Goal: Information Seeking & Learning: Learn about a topic

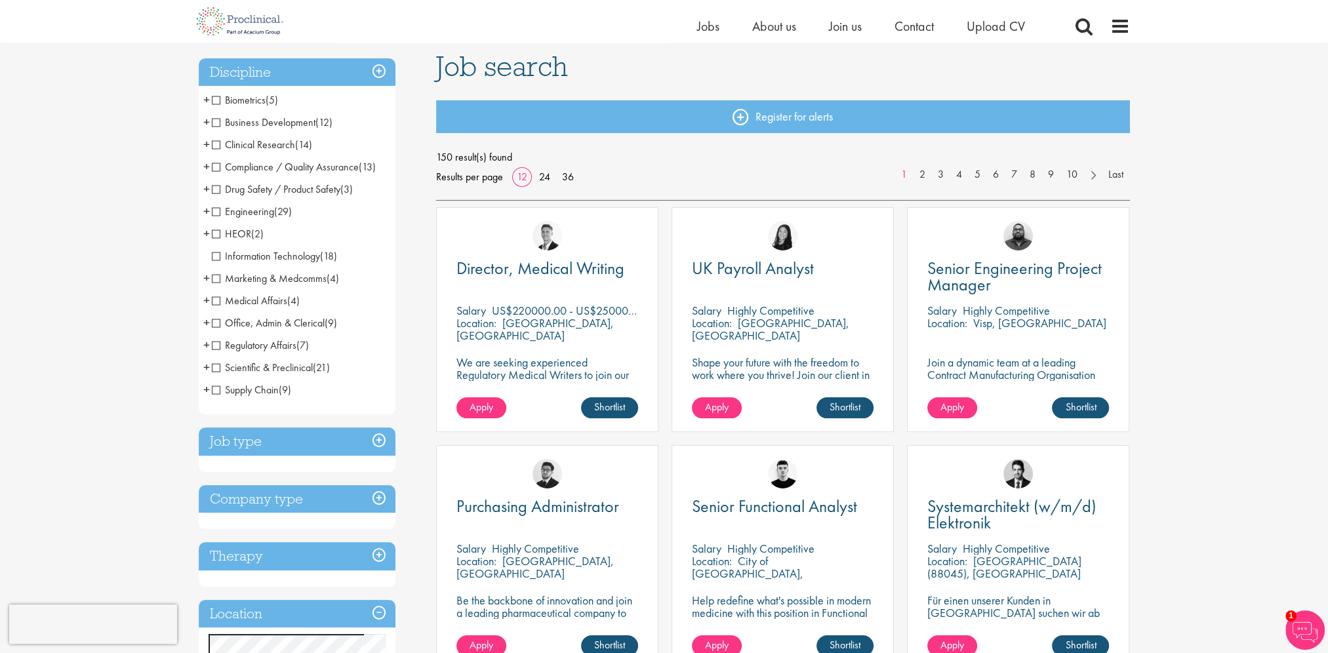
scroll to position [66, 0]
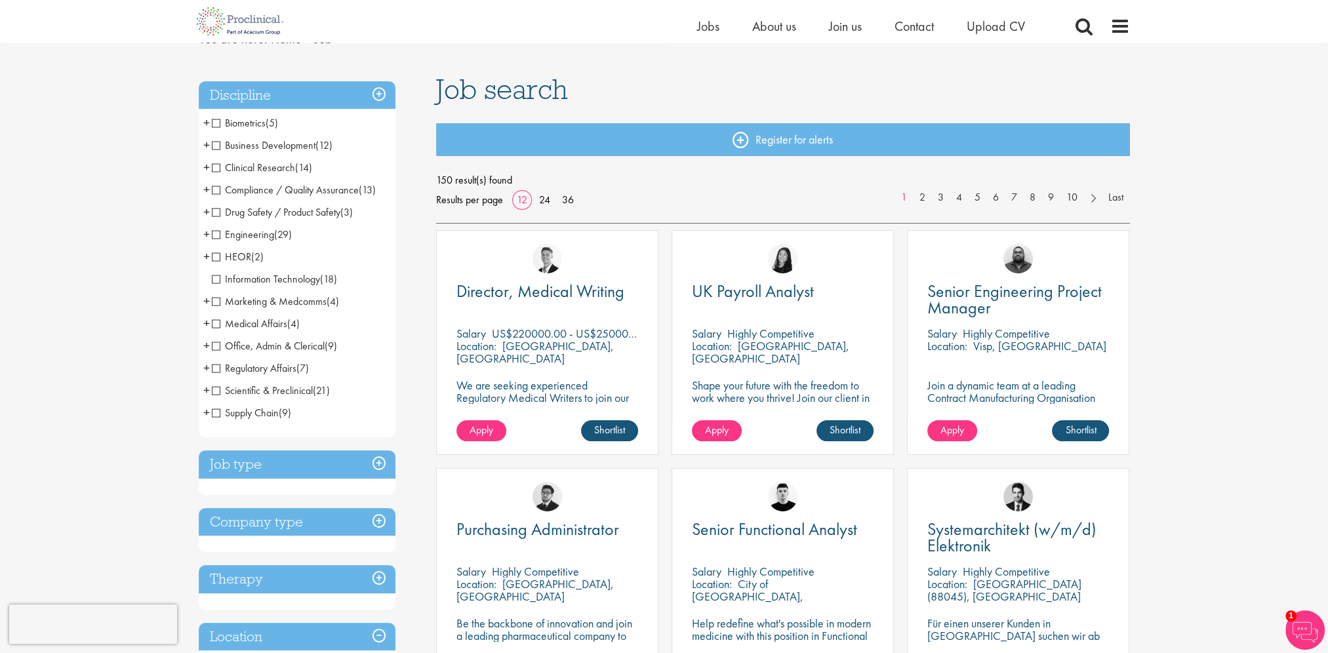
click at [271, 472] on h3 "Job type" at bounding box center [297, 464] width 197 height 28
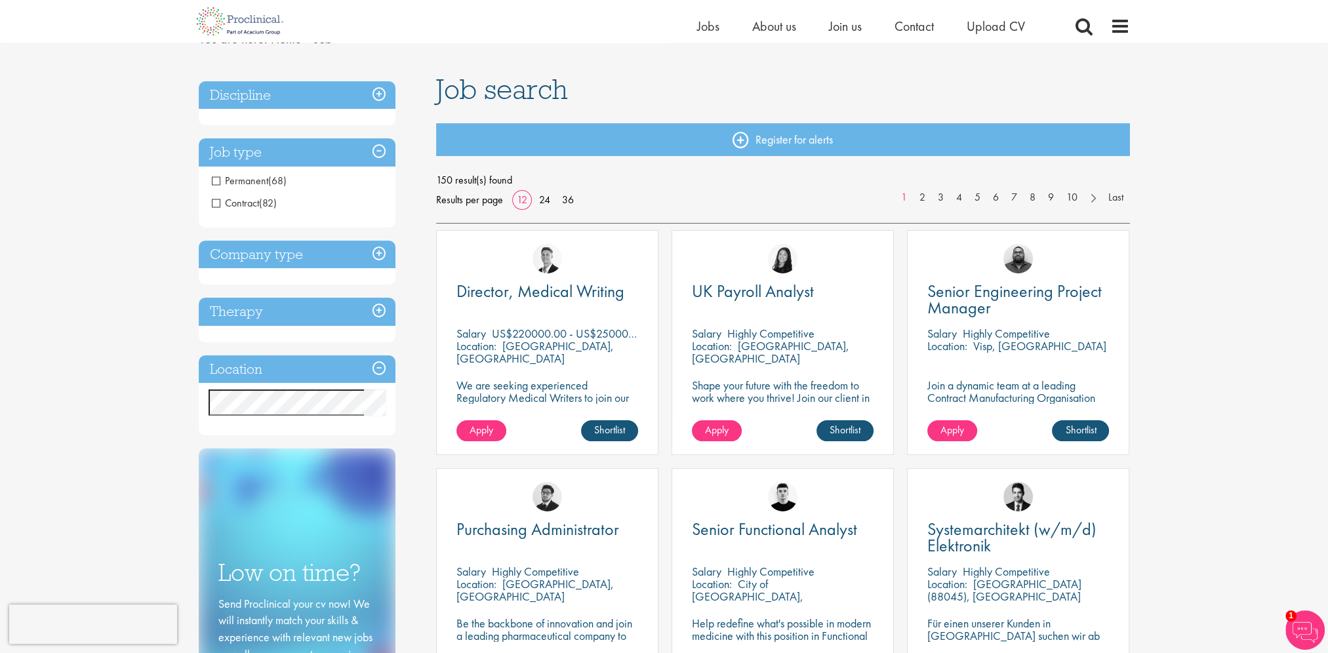
click at [257, 246] on h3 "Company type" at bounding box center [297, 255] width 197 height 28
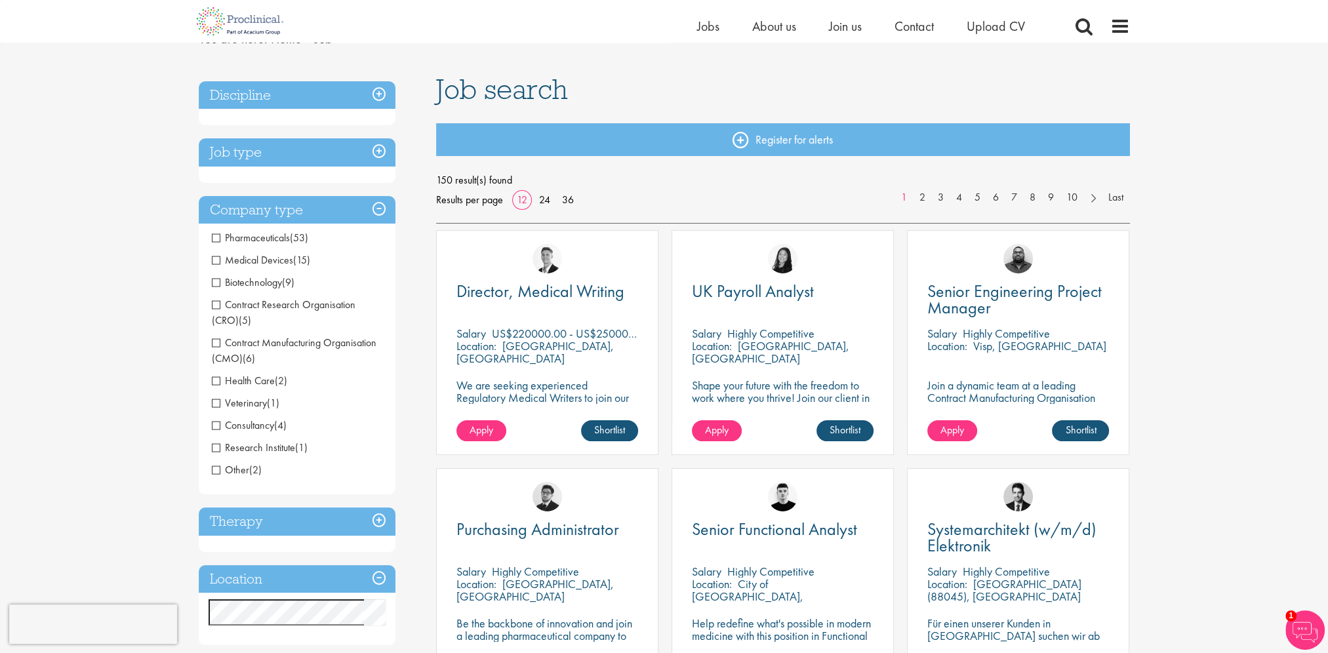
click at [252, 227] on li "Pharmaceuticals (53)" at bounding box center [297, 238] width 197 height 22
click at [254, 208] on h3 "Company type" at bounding box center [297, 210] width 197 height 28
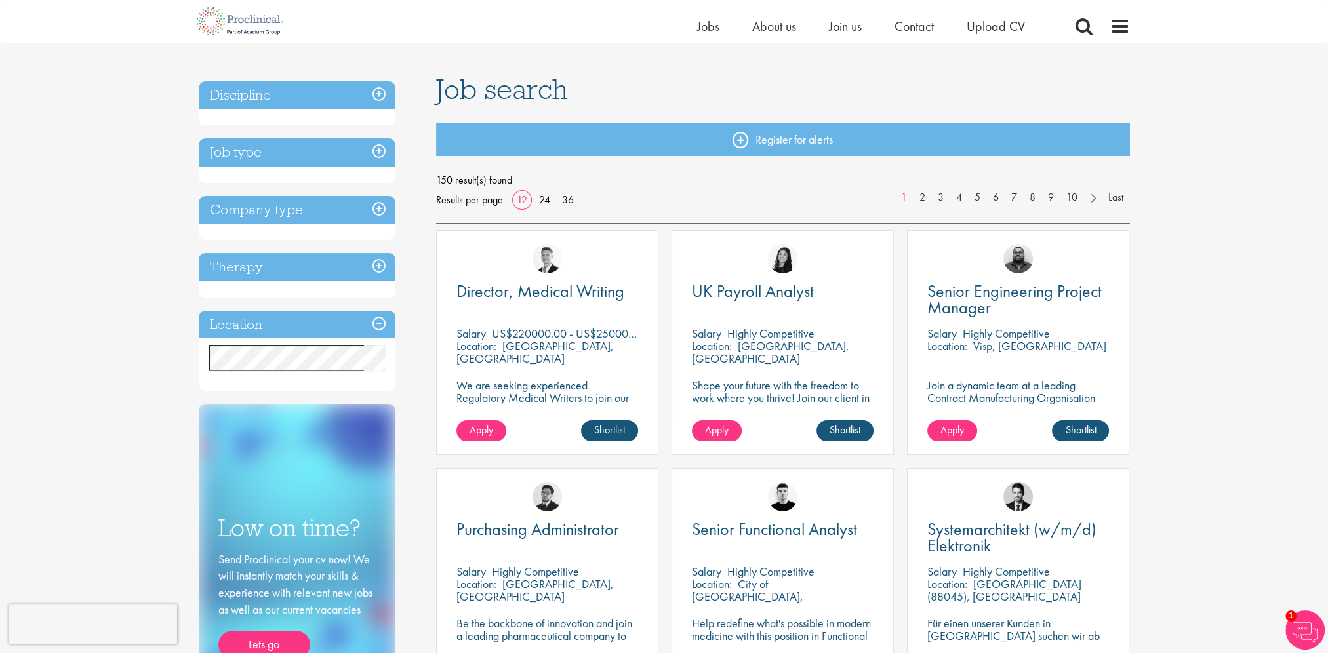
click at [269, 266] on h3 "Therapy" at bounding box center [297, 267] width 197 height 28
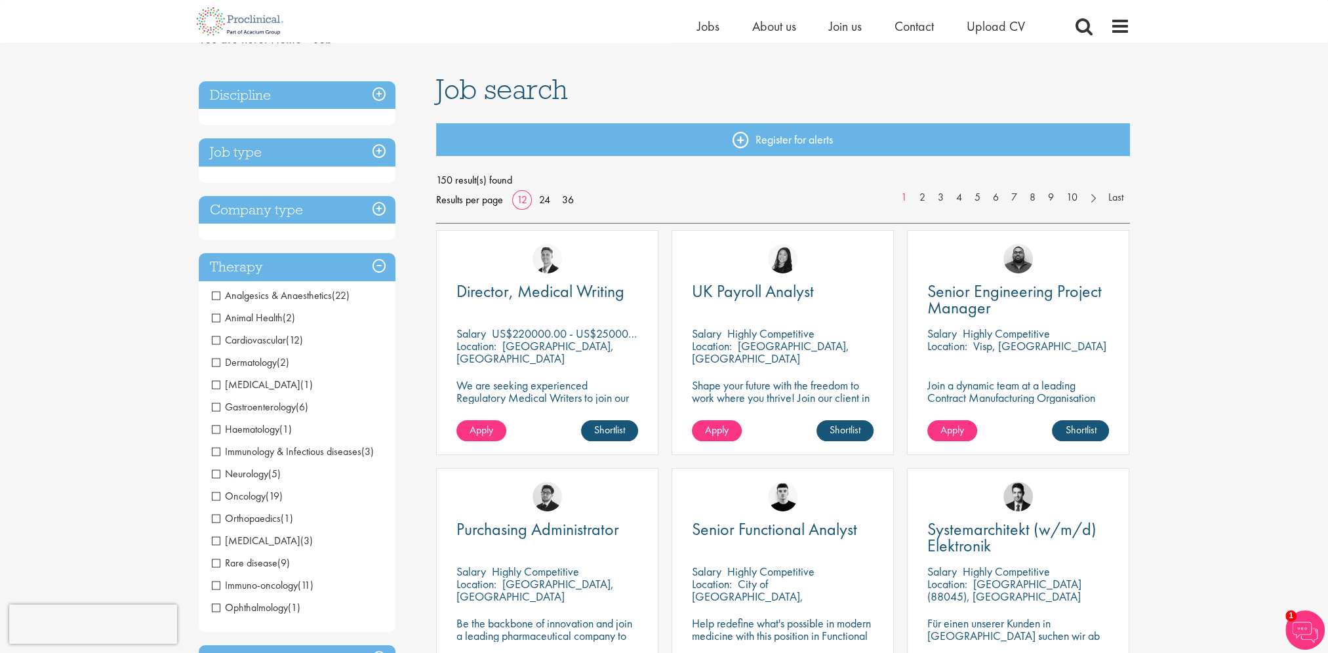
click at [268, 266] on h3 "Therapy" at bounding box center [297, 267] width 197 height 28
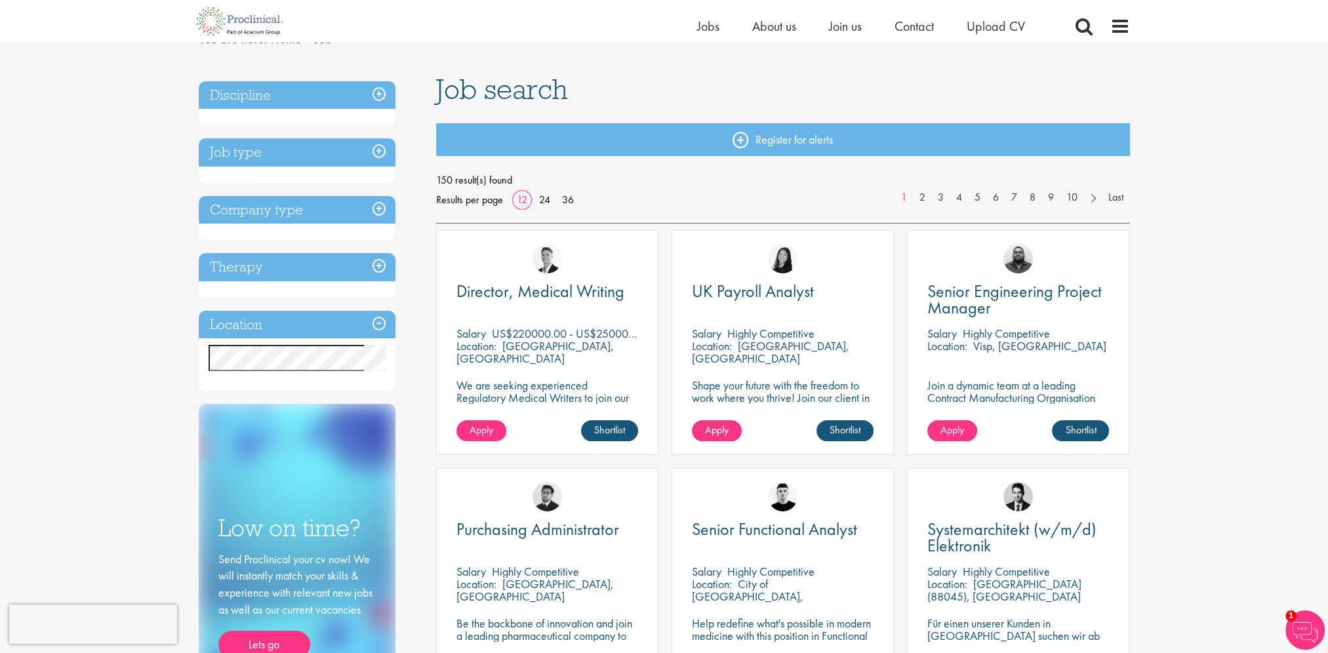
click at [264, 326] on h3 "Location" at bounding box center [297, 325] width 197 height 28
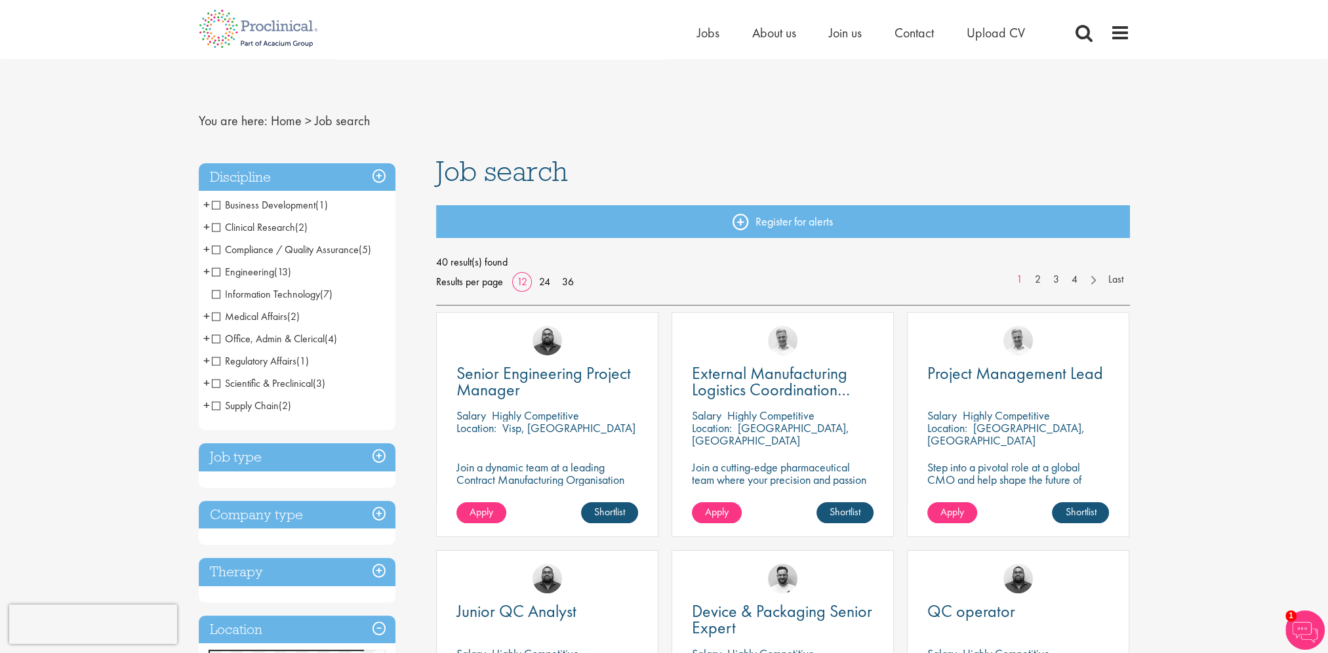
click at [216, 252] on span "Compliance / Quality Assurance" at bounding box center [285, 250] width 147 height 14
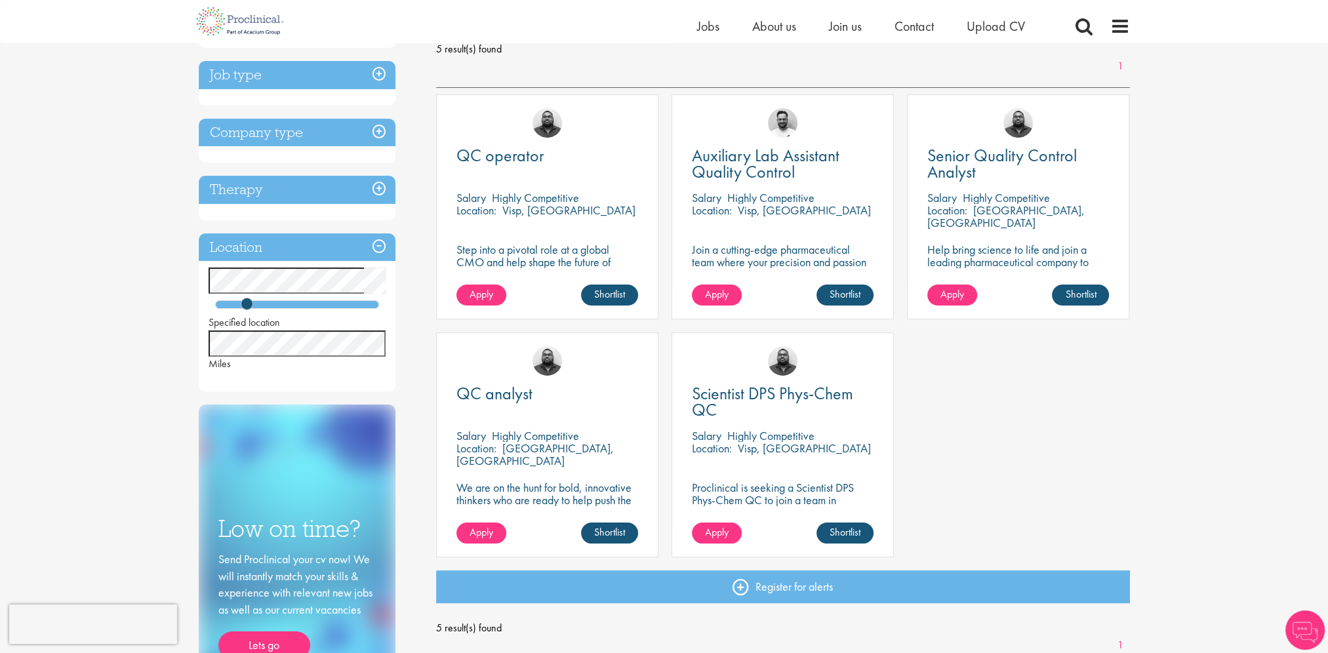
click at [1070, 440] on div "QC operator Salary Highly Competitive Location: Visp, Switzerland Step into a p…" at bounding box center [782, 332] width 707 height 476
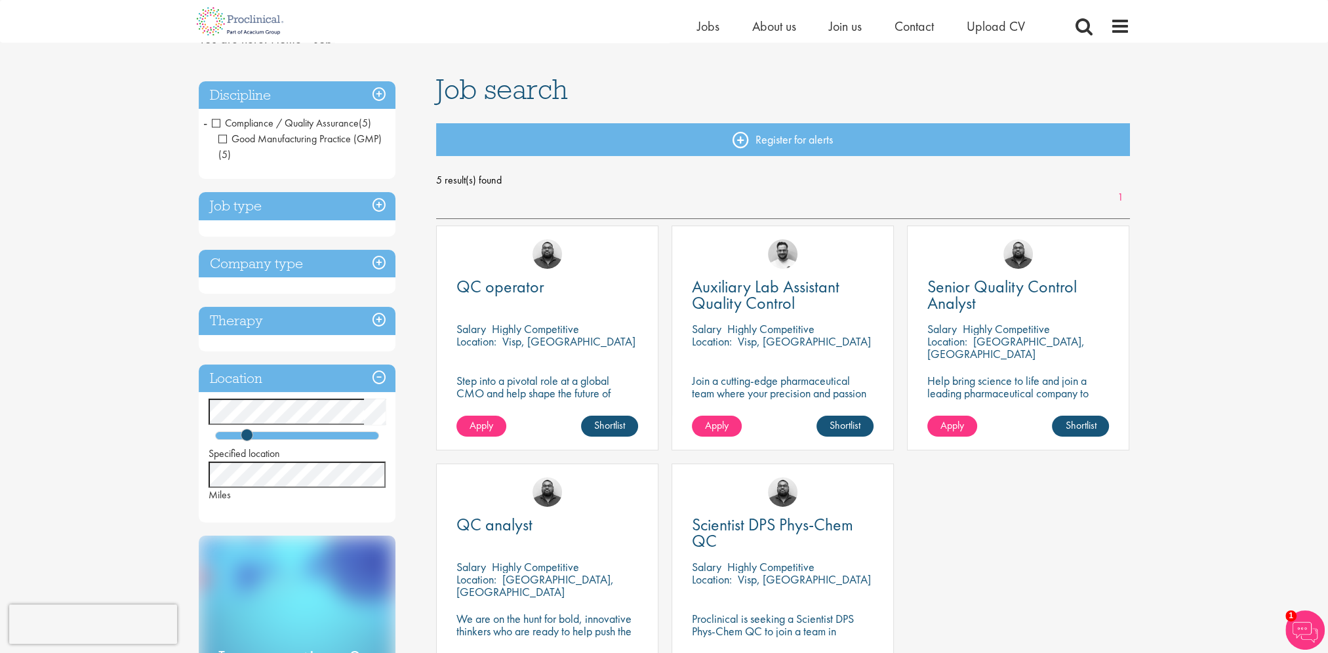
click at [215, 124] on span "Compliance / Quality Assurance" at bounding box center [285, 123] width 147 height 14
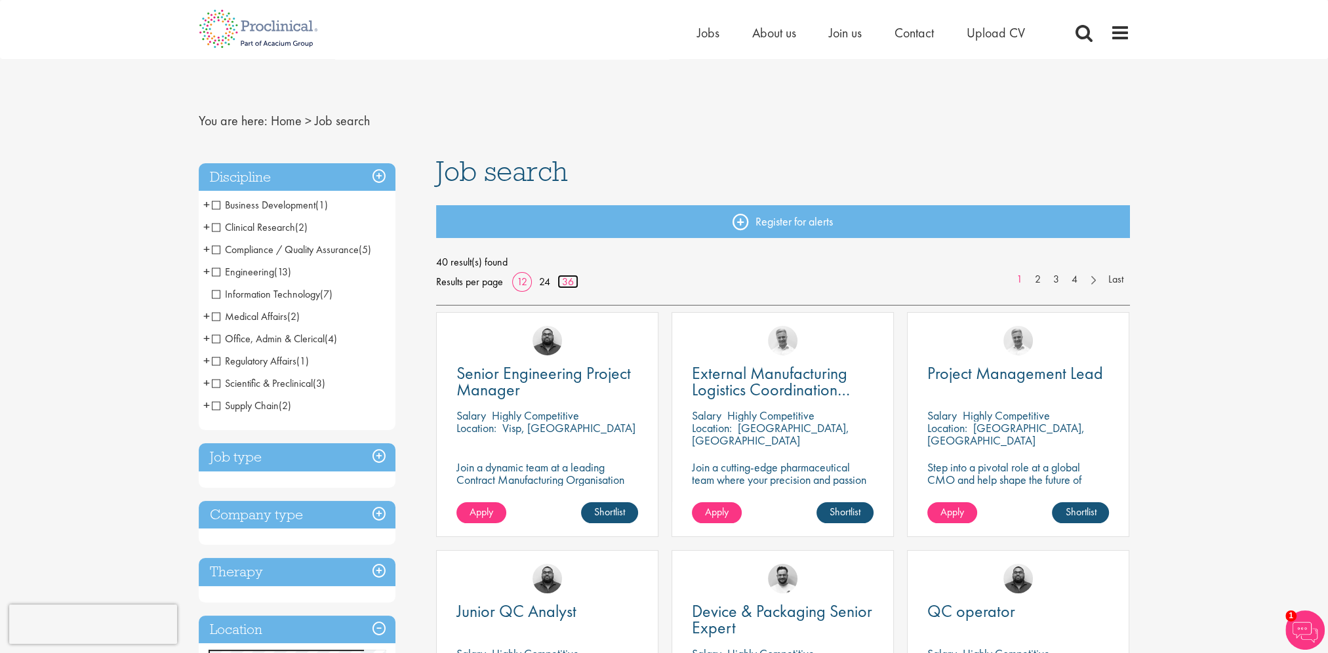
click at [562, 278] on link "36" at bounding box center [567, 282] width 21 height 14
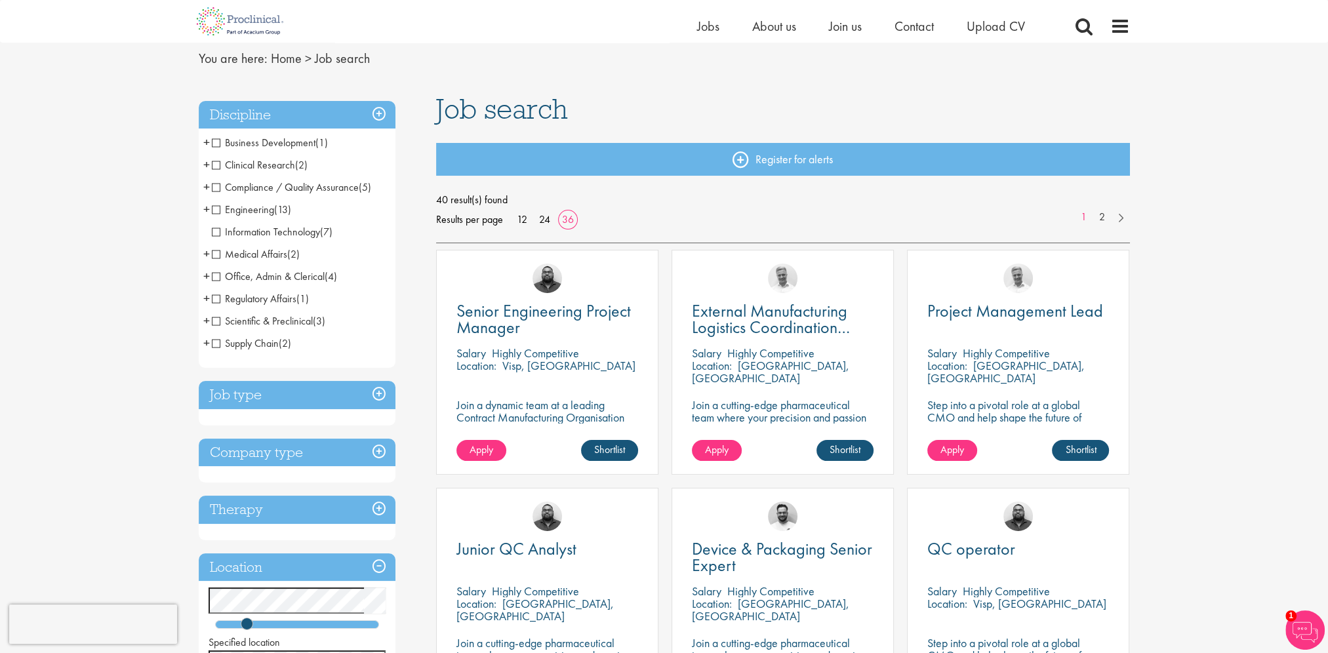
scroll to position [66, 0]
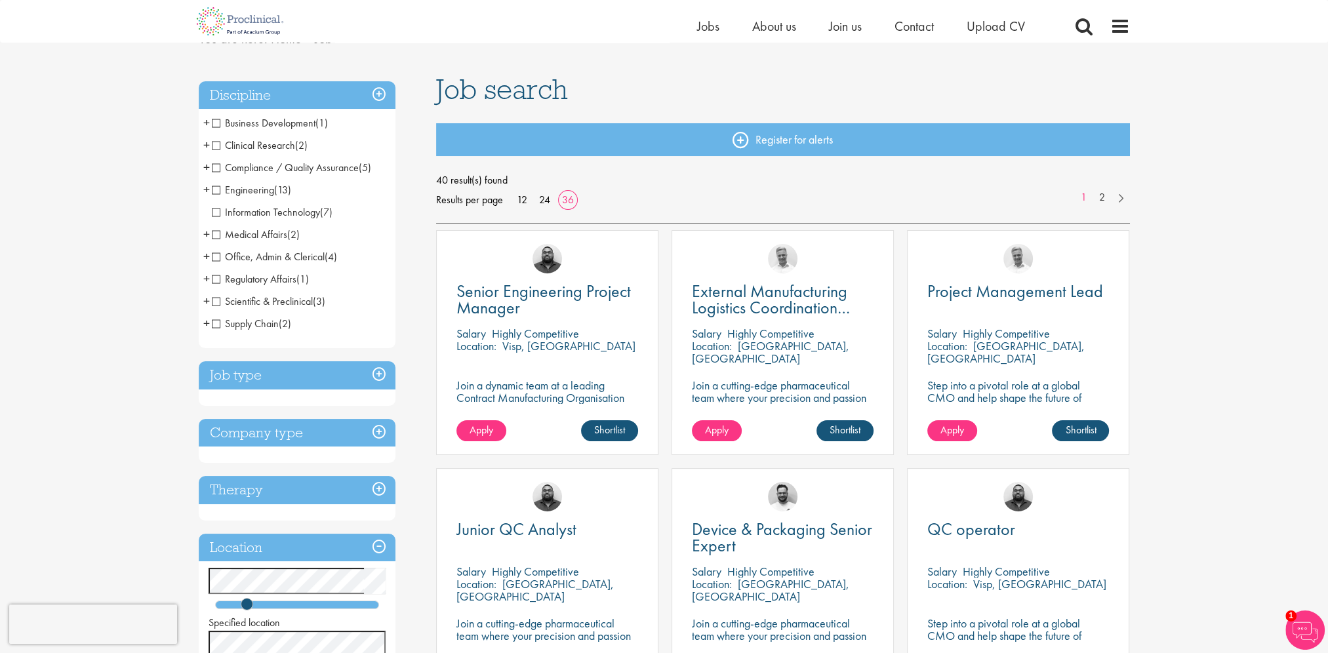
click at [218, 166] on span "Compliance / Quality Assurance" at bounding box center [285, 168] width 147 height 14
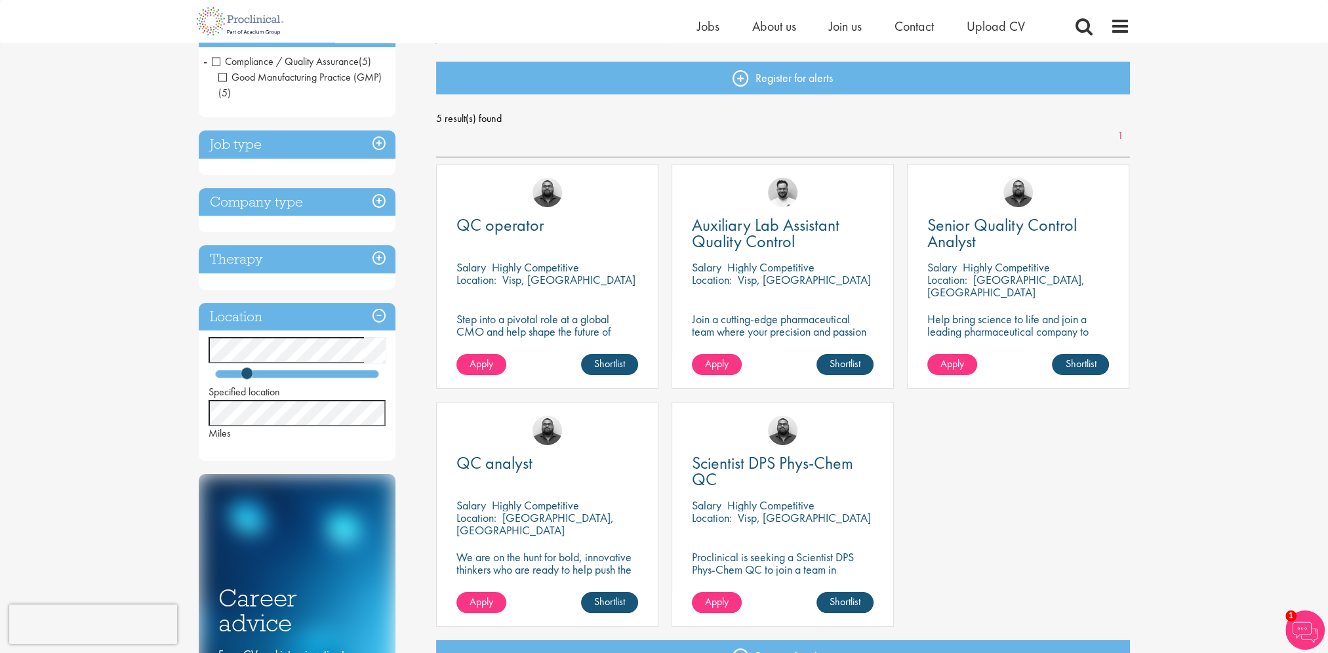
scroll to position [131, 0]
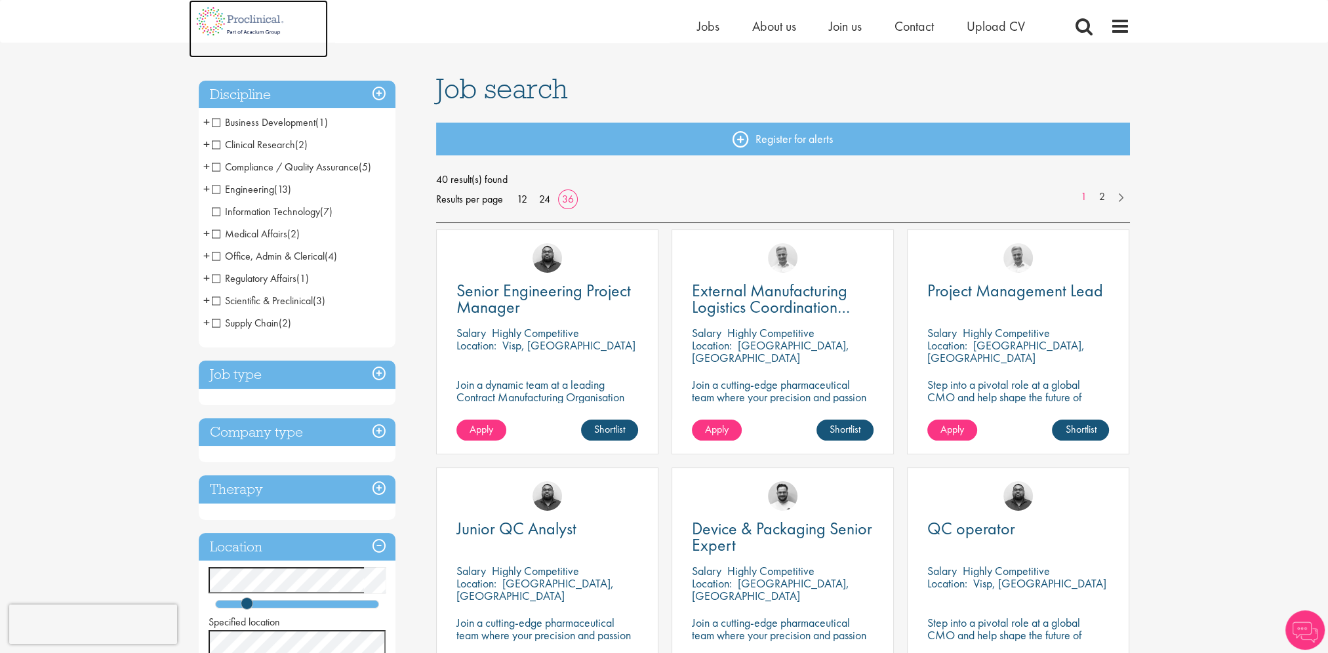
click at [259, 24] on img at bounding box center [240, 21] width 103 height 43
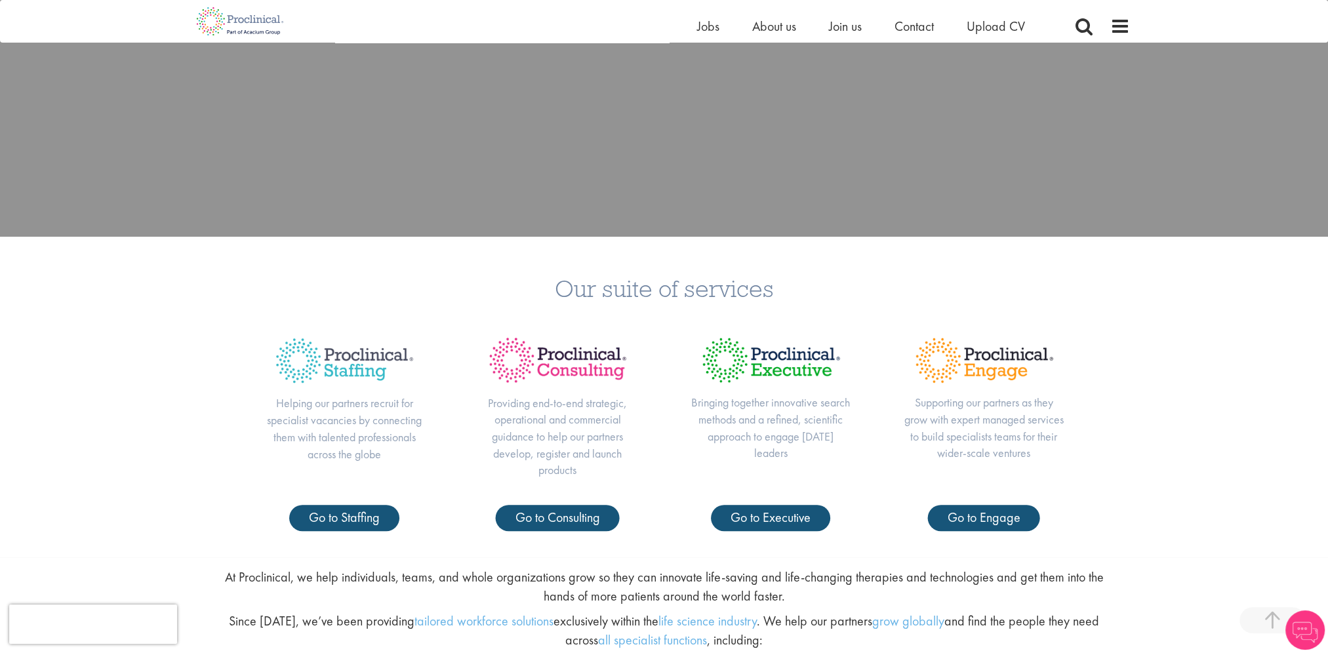
scroll to position [524, 0]
